Goal: Task Accomplishment & Management: Use online tool/utility

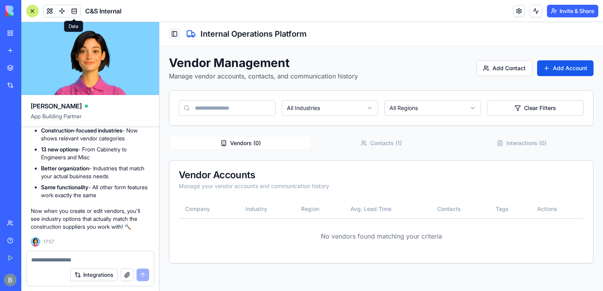
click at [174, 34] on button "Toggle Sidebar" at bounding box center [174, 33] width 11 height 11
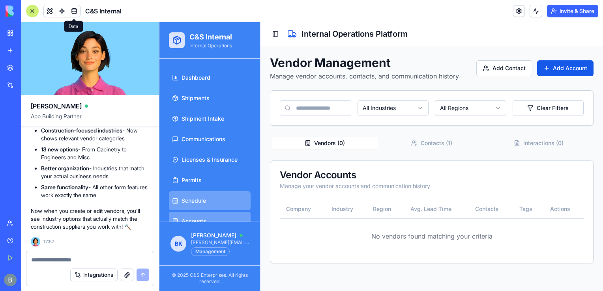
click at [224, 198] on link "Schedule" at bounding box center [210, 200] width 82 height 19
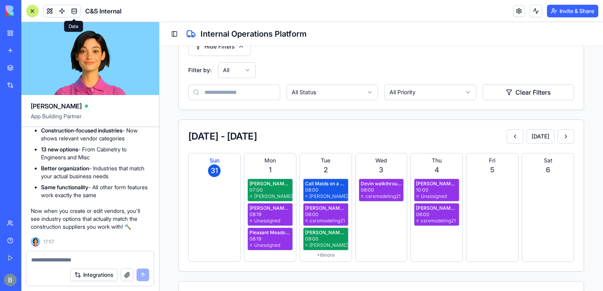
scroll to position [229, 0]
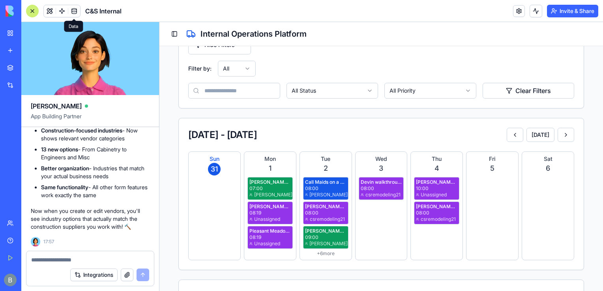
click at [381, 188] on div "08:00" at bounding box center [381, 189] width 41 height 6
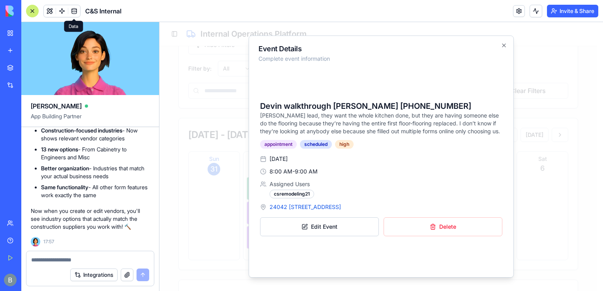
drag, startPoint x: 267, startPoint y: 156, endPoint x: 296, endPoint y: 159, distance: 28.6
click at [296, 159] on div "Sep 3, 2025" at bounding box center [381, 159] width 242 height 8
click at [288, 159] on span "Sep 3, 2025" at bounding box center [279, 159] width 18 height 8
drag, startPoint x: 306, startPoint y: 160, endPoint x: 268, endPoint y: 160, distance: 38.3
click at [268, 160] on div "Sep 3, 2025" at bounding box center [381, 159] width 242 height 8
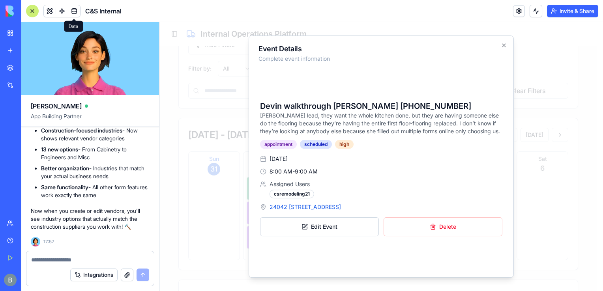
copy span "Sep 3, 2025"
click at [51, 265] on div "Integrations" at bounding box center [90, 275] width 128 height 22
click at [53, 258] on textarea at bounding box center [90, 260] width 118 height 8
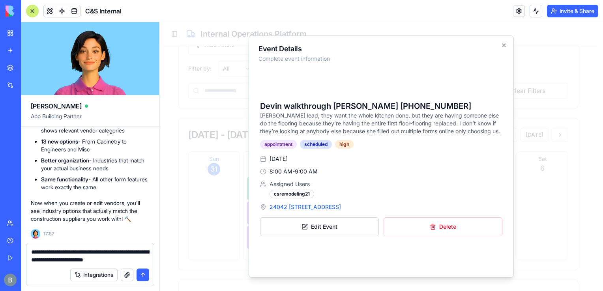
paste textarea "**********"
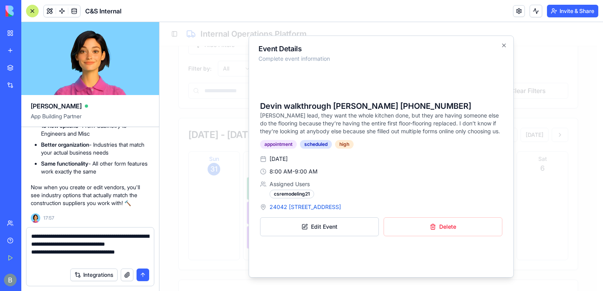
type textarea "**********"
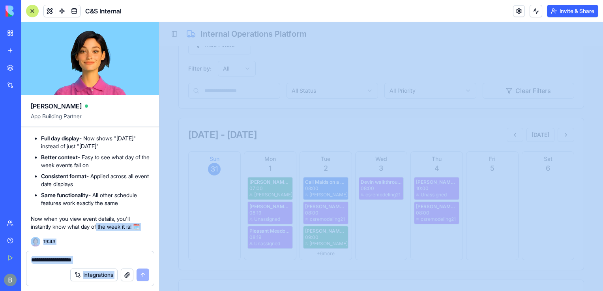
scroll to position [41137, 174]
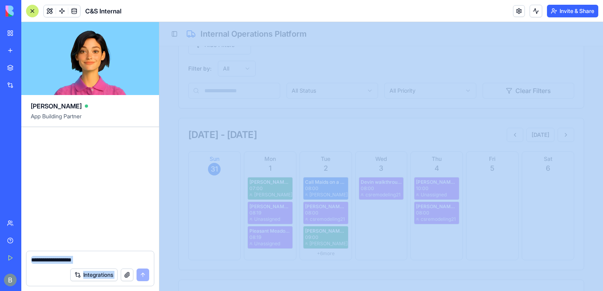
drag, startPoint x: 259, startPoint y: 266, endPoint x: 291, endPoint y: 210, distance: 64.5
click at [131, 188] on div "a shipment tracking platform for internal use Undo 12:56 Setting up your data s…" at bounding box center [90, 189] width 138 height 124
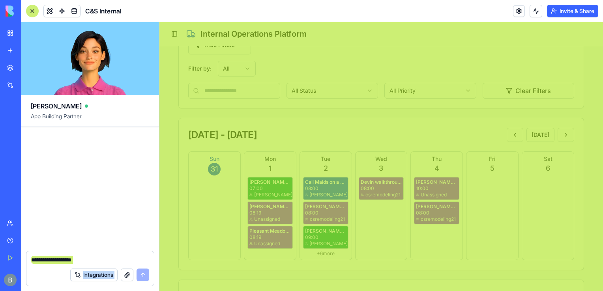
click at [276, 198] on span "[PERSON_NAME]" at bounding box center [272, 195] width 37 height 6
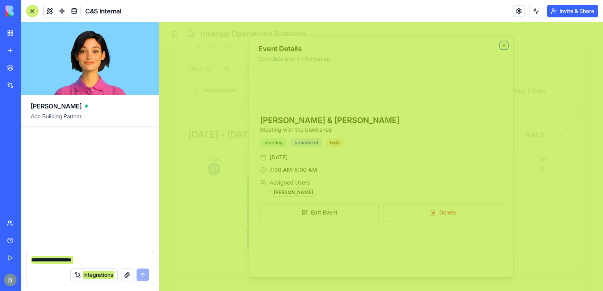
click at [505, 46] on icon "button" at bounding box center [504, 45] width 3 height 3
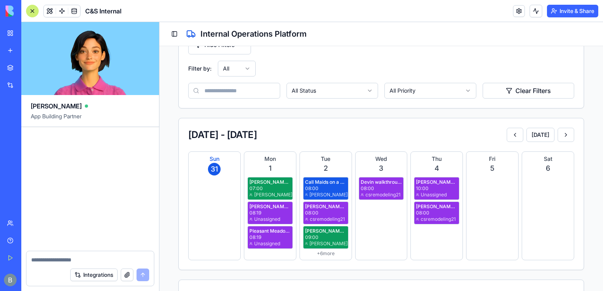
click at [64, 222] on div "a shipment tracking platform for internal use Undo 12:56 Setting up your data s…" at bounding box center [90, 189] width 138 height 124
click at [69, 261] on textarea at bounding box center [90, 260] width 118 height 8
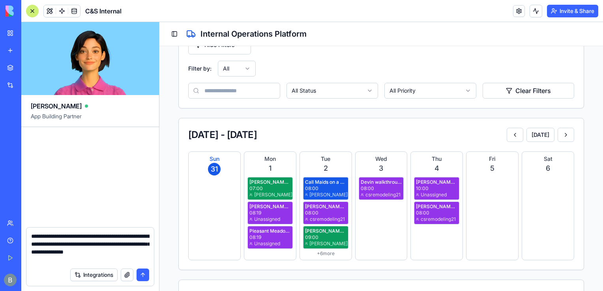
click at [266, 180] on div "[PERSON_NAME] & [PERSON_NAME]" at bounding box center [270, 182] width 41 height 6
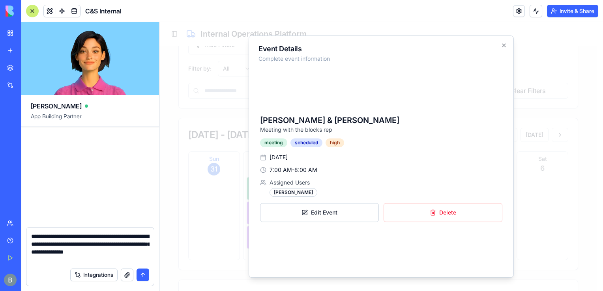
click at [104, 253] on textarea "**********" at bounding box center [90, 249] width 118 height 32
click at [64, 262] on textarea "**********" at bounding box center [90, 249] width 118 height 32
click at [99, 260] on textarea "**********" at bounding box center [90, 249] width 118 height 32
type textarea "**********"
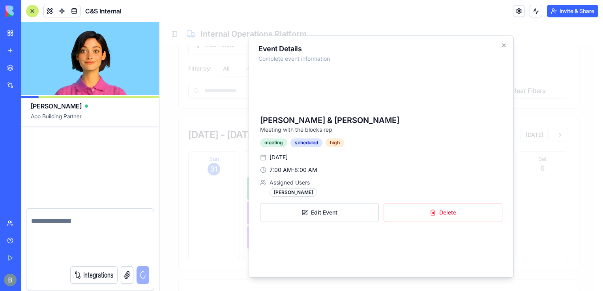
scroll to position [41190, 174]
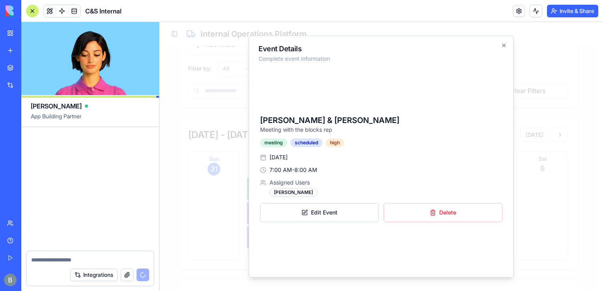
click at [503, 41] on div "Event Details Complete event information Benjamin & Shelly Meeting with the blo…" at bounding box center [381, 157] width 265 height 242
click at [507, 42] on div "Event Details Complete event information Benjamin & Shelly Meeting with the blo…" at bounding box center [381, 157] width 265 height 242
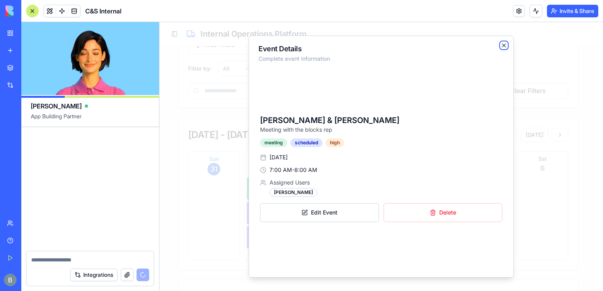
click at [504, 46] on icon "button" at bounding box center [504, 45] width 6 height 6
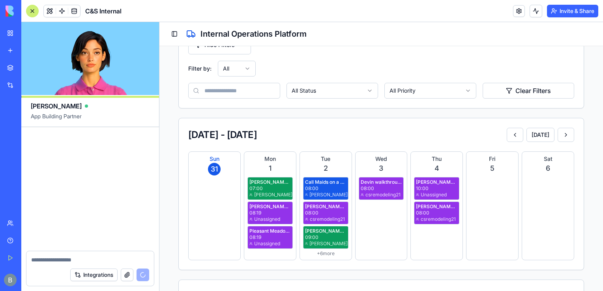
drag, startPoint x: 104, startPoint y: 232, endPoint x: 73, endPoint y: 185, distance: 56.6
click at [73, 185] on div "a shipment tracking platform for internal use 12:56 Setting up your data struct…" at bounding box center [90, 189] width 138 height 124
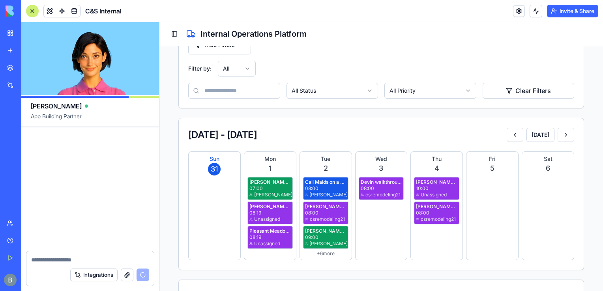
scroll to position [40651, 174]
click at [73, 185] on div "a shipment tracking platform for internal use 12:56 Setting up your data struct…" at bounding box center [90, 189] width 138 height 124
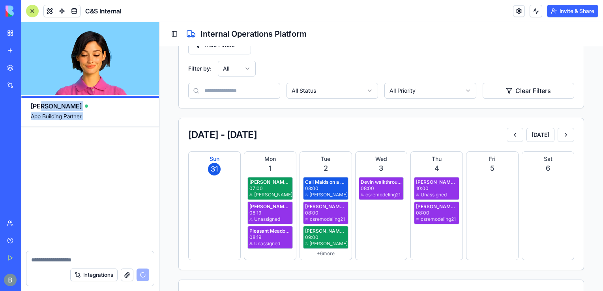
scroll to position [40260, 174]
drag, startPoint x: 101, startPoint y: 236, endPoint x: 39, endPoint y: 107, distance: 143.2
click at [39, 107] on div "Ella App Building Partner a shipment tracking platform for internal use 12:56 S…" at bounding box center [90, 156] width 138 height 269
drag, startPoint x: 39, startPoint y: 107, endPoint x: 65, endPoint y: 185, distance: 82.4
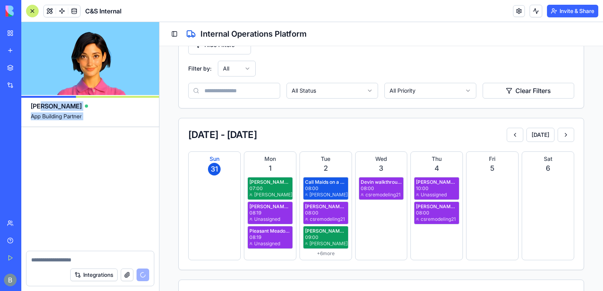
click at [65, 185] on div "a shipment tracking platform for internal use 12:56 Setting up your data struct…" at bounding box center [90, 189] width 138 height 124
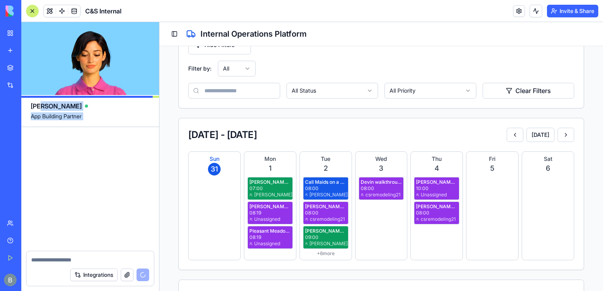
click at [114, 146] on div "a shipment tracking platform for internal use 12:56 Setting up your data struct…" at bounding box center [90, 189] width 138 height 124
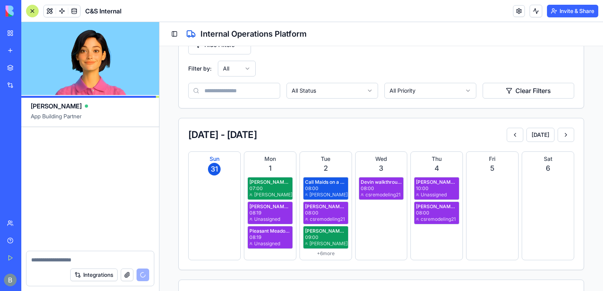
drag, startPoint x: 114, startPoint y: 146, endPoint x: 47, endPoint y: 99, distance: 81.3
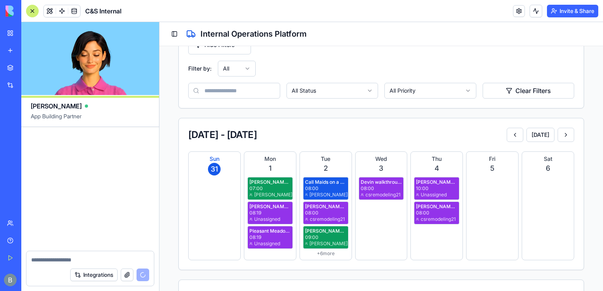
drag, startPoint x: 47, startPoint y: 99, endPoint x: 64, endPoint y: 266, distance: 168.2
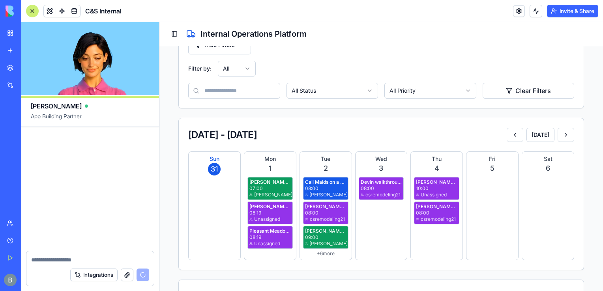
click at [64, 266] on div "Integrations" at bounding box center [90, 275] width 128 height 22
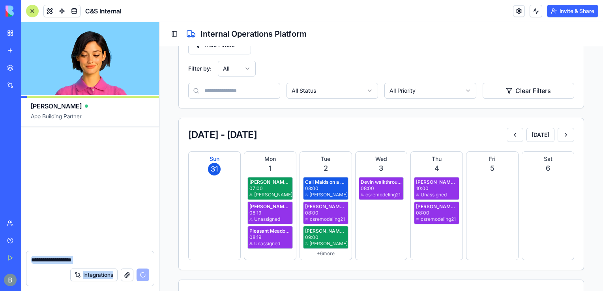
drag, startPoint x: 59, startPoint y: 195, endPoint x: 95, endPoint y: 282, distance: 94.6
click at [107, 291] on html "BETA My Workspace New app Marketplace Integrations Recent C&S Integrations Webs…" at bounding box center [301, 145] width 603 height 291
drag, startPoint x: 95, startPoint y: 282, endPoint x: 56, endPoint y: 266, distance: 42.3
click at [56, 266] on div "Integrations" at bounding box center [90, 275] width 128 height 22
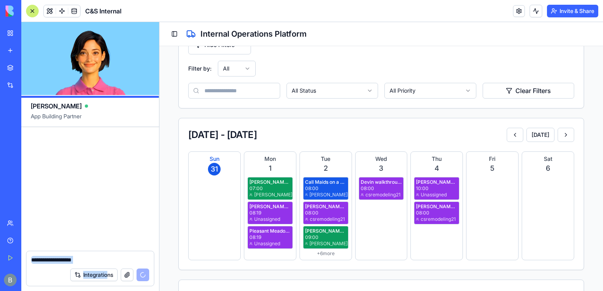
click at [54, 260] on textarea at bounding box center [90, 260] width 118 height 8
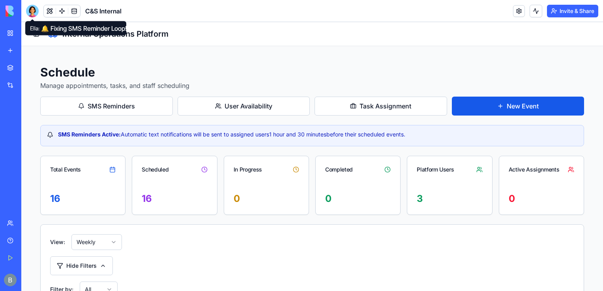
click at [30, 6] on div at bounding box center [32, 11] width 13 height 13
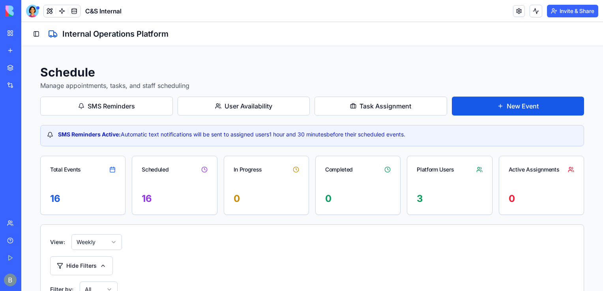
click at [29, 14] on div at bounding box center [32, 11] width 13 height 13
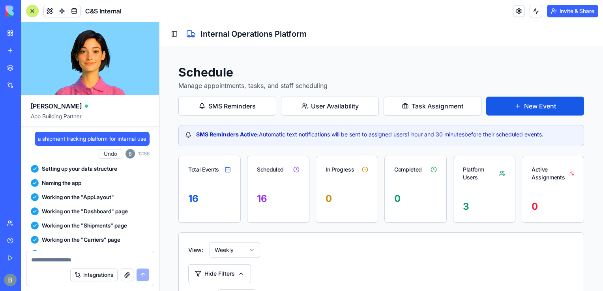
scroll to position [41272, 0]
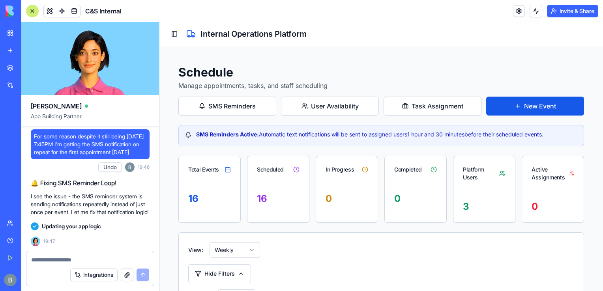
click at [70, 198] on p "I see the issue - the SMS reminder system is sending notifications repeatedly i…" at bounding box center [90, 205] width 119 height 24
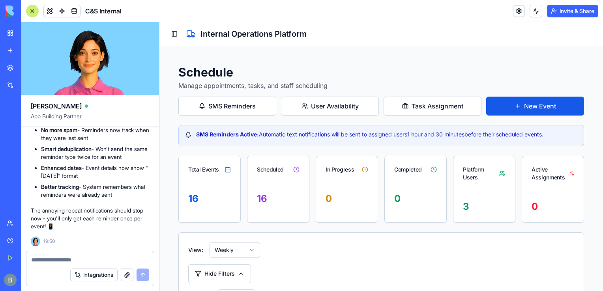
scroll to position [41446, 0]
drag, startPoint x: 120, startPoint y: 175, endPoint x: 68, endPoint y: 214, distance: 65.9
click at [68, 214] on div "Perfect! ✅ SMS notification loop fixed! 🔔 What's been resolved: No more spam - …" at bounding box center [90, 164] width 119 height 131
drag, startPoint x: 68, startPoint y: 214, endPoint x: 44, endPoint y: 216, distance: 23.4
click at [44, 216] on p "The annoying repeat notifications should stop now - you'll only get each remind…" at bounding box center [90, 219] width 119 height 24
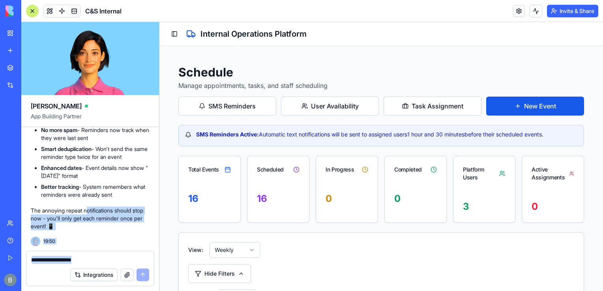
drag, startPoint x: 90, startPoint y: 203, endPoint x: 60, endPoint y: 268, distance: 72.1
click at [60, 268] on div "[PERSON_NAME] App Building Partner a shipment tracking platform for internal us…" at bounding box center [90, 156] width 138 height 269
drag, startPoint x: 60, startPoint y: 268, endPoint x: 54, endPoint y: 265, distance: 7.2
click at [54, 265] on form "Integrations" at bounding box center [90, 269] width 128 height 36
click at [43, 257] on textarea at bounding box center [90, 260] width 118 height 8
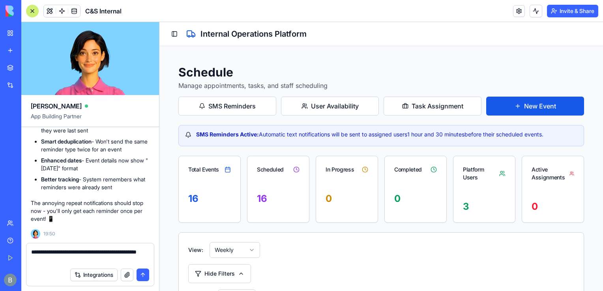
type textarea "**********"
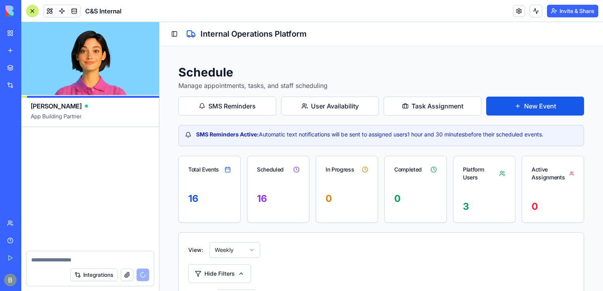
scroll to position [41792, 0]
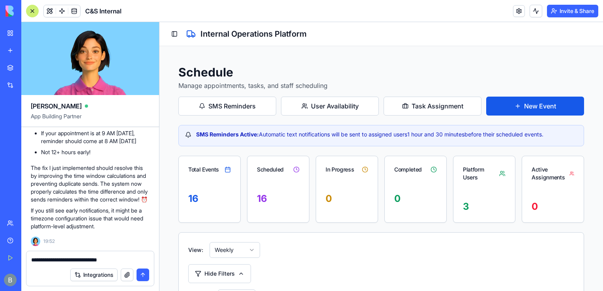
type textarea "**********"
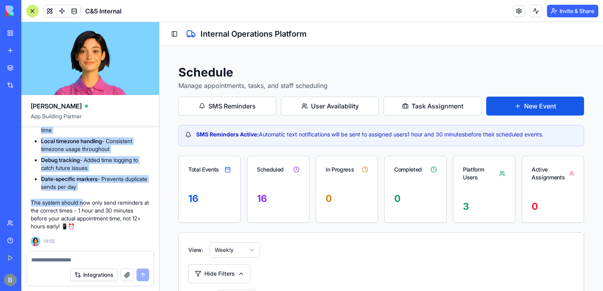
scroll to position [42026, 0]
drag, startPoint x: 85, startPoint y: 205, endPoint x: 47, endPoint y: 200, distance: 39.0
click at [47, 200] on div "Perfect! ✅ Time calculation bug squashed! 🕐 What was causing the early notifica…" at bounding box center [90, 118] width 119 height 224
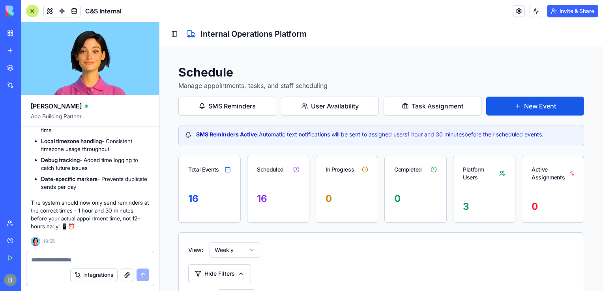
drag, startPoint x: 47, startPoint y: 200, endPoint x: 34, endPoint y: 187, distance: 18.4
click at [34, 87] on ul "Time zone confusion - System was mixing UTC and local times Window calculation …" at bounding box center [90, 60] width 119 height 54
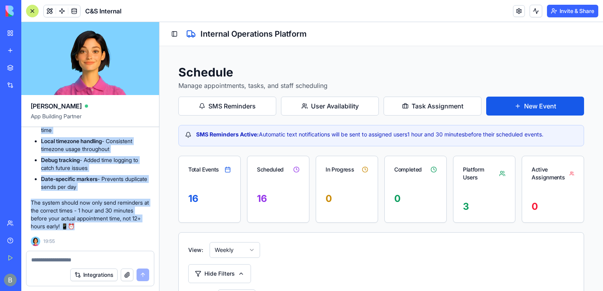
scroll to position [42177, 0]
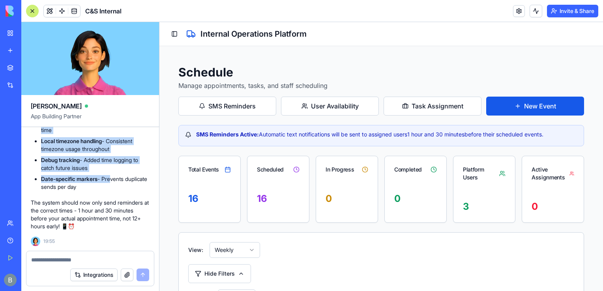
drag, startPoint x: 34, startPoint y: 187, endPoint x: 113, endPoint y: 183, distance: 79.1
click at [113, 183] on div "Perfect! ✅ Time calculation bug squashed! 🕐 What was causing the early notifica…" at bounding box center [90, 118] width 119 height 224
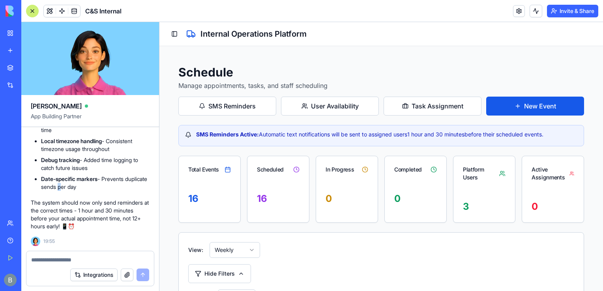
drag, startPoint x: 113, startPoint y: 183, endPoint x: 84, endPoint y: 184, distance: 28.8
click at [84, 184] on li "Date-specific markers - Prevents duplicate sends per day" at bounding box center [95, 183] width 109 height 16
click at [67, 260] on textarea at bounding box center [90, 260] width 118 height 8
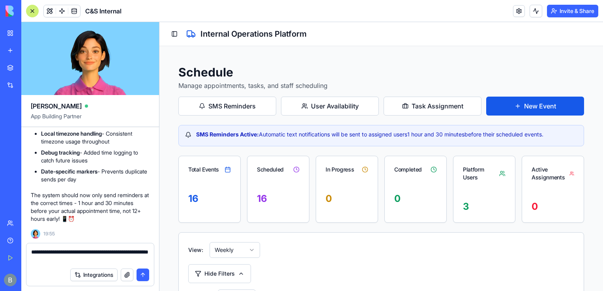
type textarea "**********"
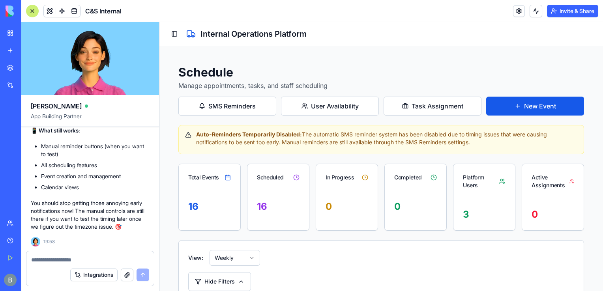
scroll to position [42511, 0]
click at [65, 10] on span at bounding box center [62, 11] width 22 height 22
click at [61, 13] on span at bounding box center [62, 11] width 22 height 22
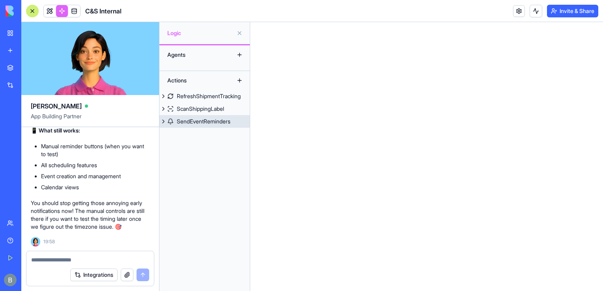
click at [224, 123] on div "SendEventReminders" at bounding box center [204, 122] width 54 height 8
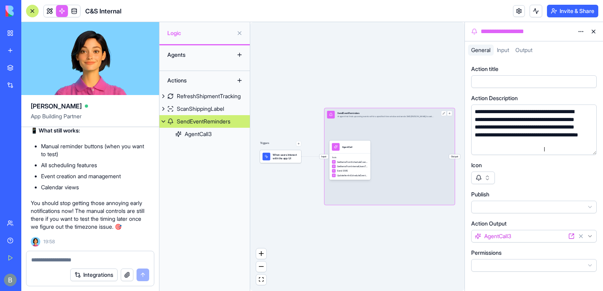
drag, startPoint x: 597, startPoint y: 155, endPoint x: 593, endPoint y: 179, distance: 24.3
click at [593, 179] on div "**********" at bounding box center [534, 168] width 126 height 207
drag, startPoint x: 596, startPoint y: 154, endPoint x: 595, endPoint y: 170, distance: 15.9
click at [595, 170] on div "**********" at bounding box center [534, 168] width 126 height 207
click at [595, 160] on div "**********" at bounding box center [534, 168] width 126 height 207
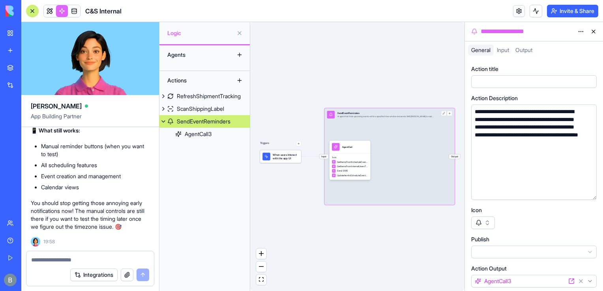
drag, startPoint x: 594, startPoint y: 154, endPoint x: 594, endPoint y: 198, distance: 44.2
click at [594, 198] on div "**********" at bounding box center [534, 153] width 126 height 96
click at [571, 179] on div "**********" at bounding box center [527, 151] width 108 height 87
click at [521, 81] on div at bounding box center [527, 81] width 108 height 9
click at [578, 32] on html "BETA My Workspace New app Marketplace Integrations Recent C&S Integrations Webs…" at bounding box center [301, 145] width 603 height 291
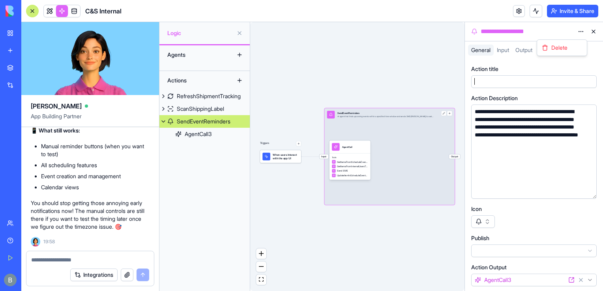
click at [583, 34] on html "BETA My Workspace New app Marketplace Integrations Recent C&S Integrations Webs…" at bounding box center [301, 145] width 603 height 291
click at [574, 49] on div "Delete" at bounding box center [562, 47] width 47 height 13
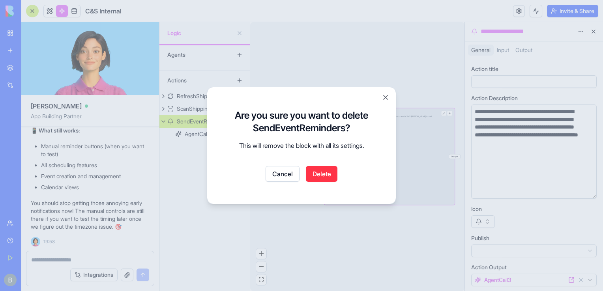
click at [330, 178] on button "Delete" at bounding box center [322, 174] width 32 height 16
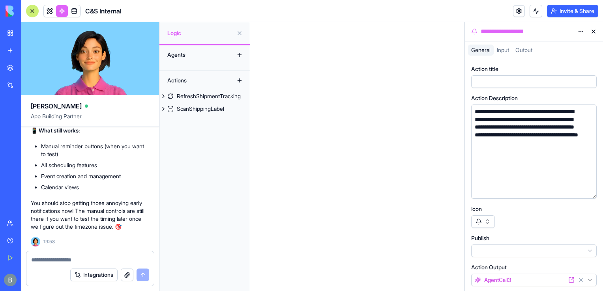
click at [240, 58] on button at bounding box center [239, 55] width 13 height 13
click at [212, 54] on div "Agents" at bounding box center [194, 55] width 63 height 13
click at [182, 54] on div "Agents" at bounding box center [194, 55] width 63 height 13
click at [49, 10] on link at bounding box center [50, 11] width 12 height 12
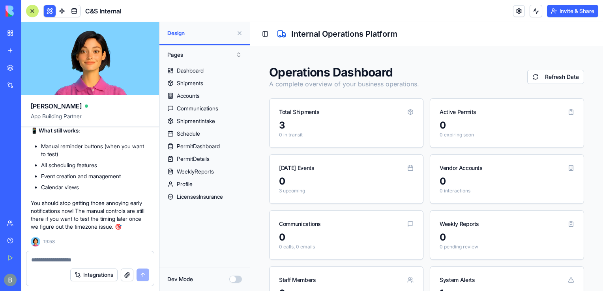
click at [239, 34] on button at bounding box center [239, 33] width 13 height 13
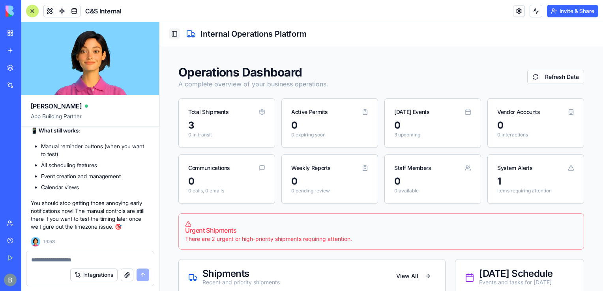
click at [171, 37] on button "Toggle Sidebar" at bounding box center [174, 33] width 11 height 11
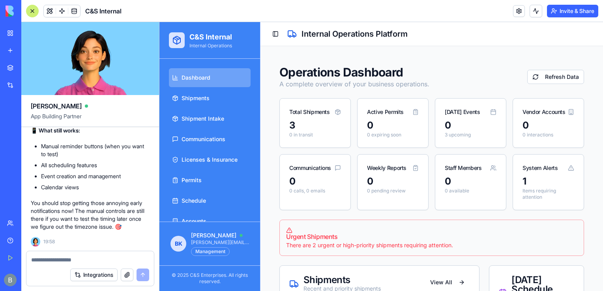
click at [55, 263] on textarea at bounding box center [90, 260] width 118 height 8
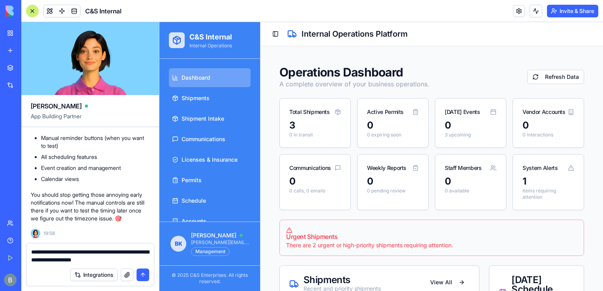
type textarea "**********"
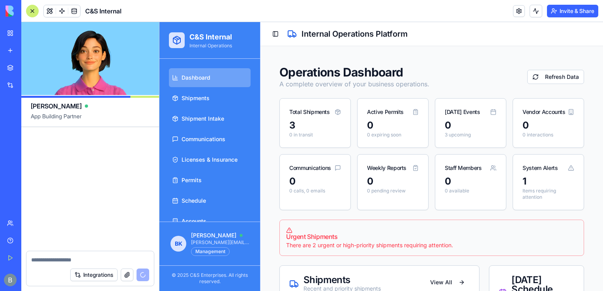
scroll to position [42910, 0]
